Goal: Information Seeking & Learning: Check status

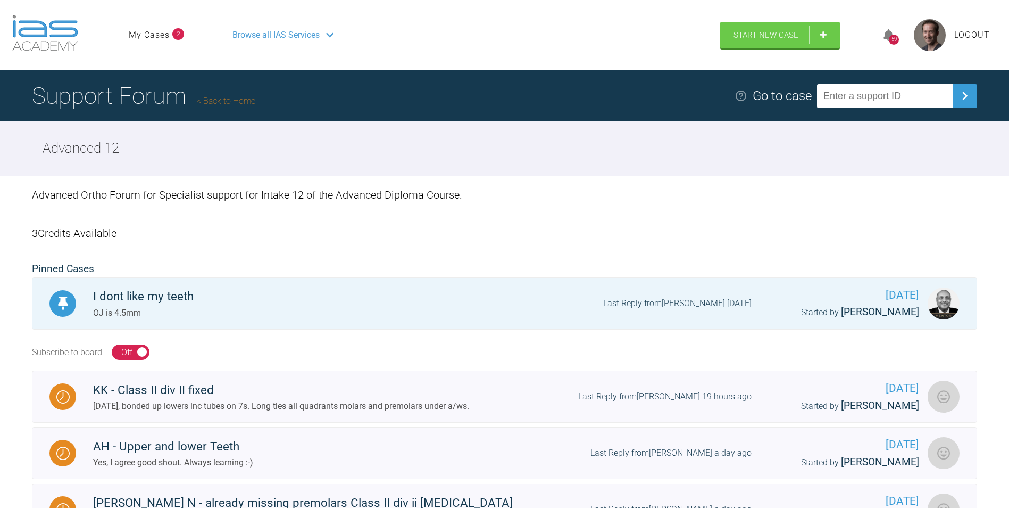
click at [890, 44] on div "59" at bounding box center [894, 35] width 40 height 25
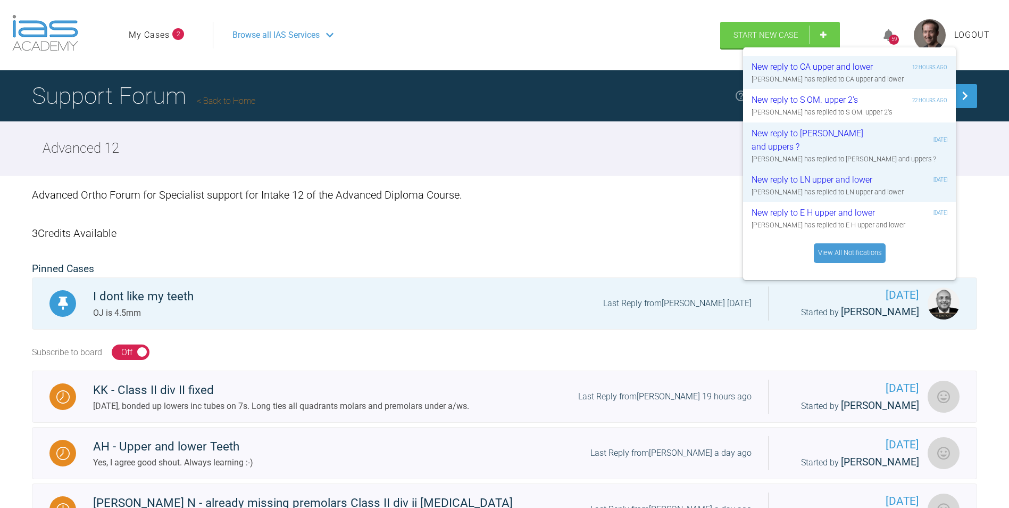
click at [852, 247] on link "View All Notifications" at bounding box center [850, 252] width 72 height 19
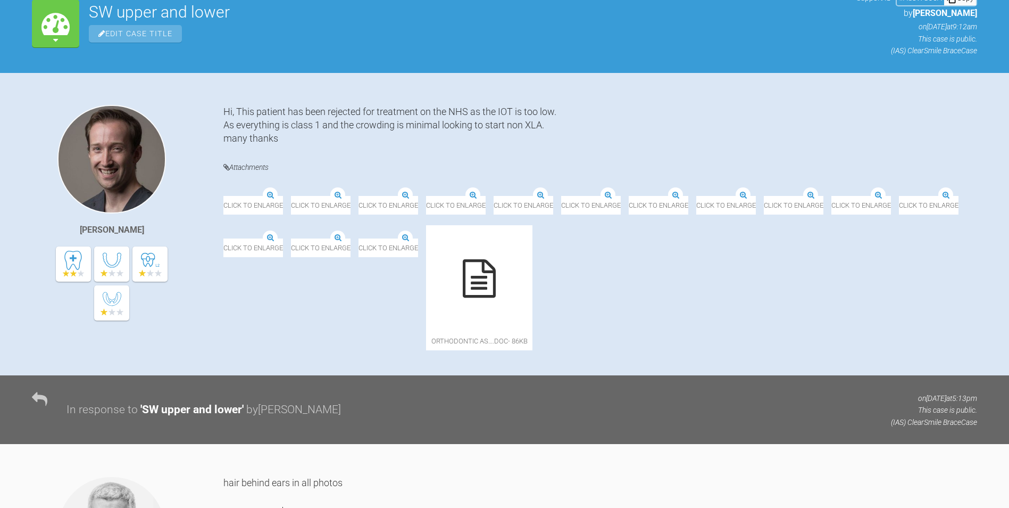
scroll to position [208, 0]
